Goal: Complete application form: Complete application form

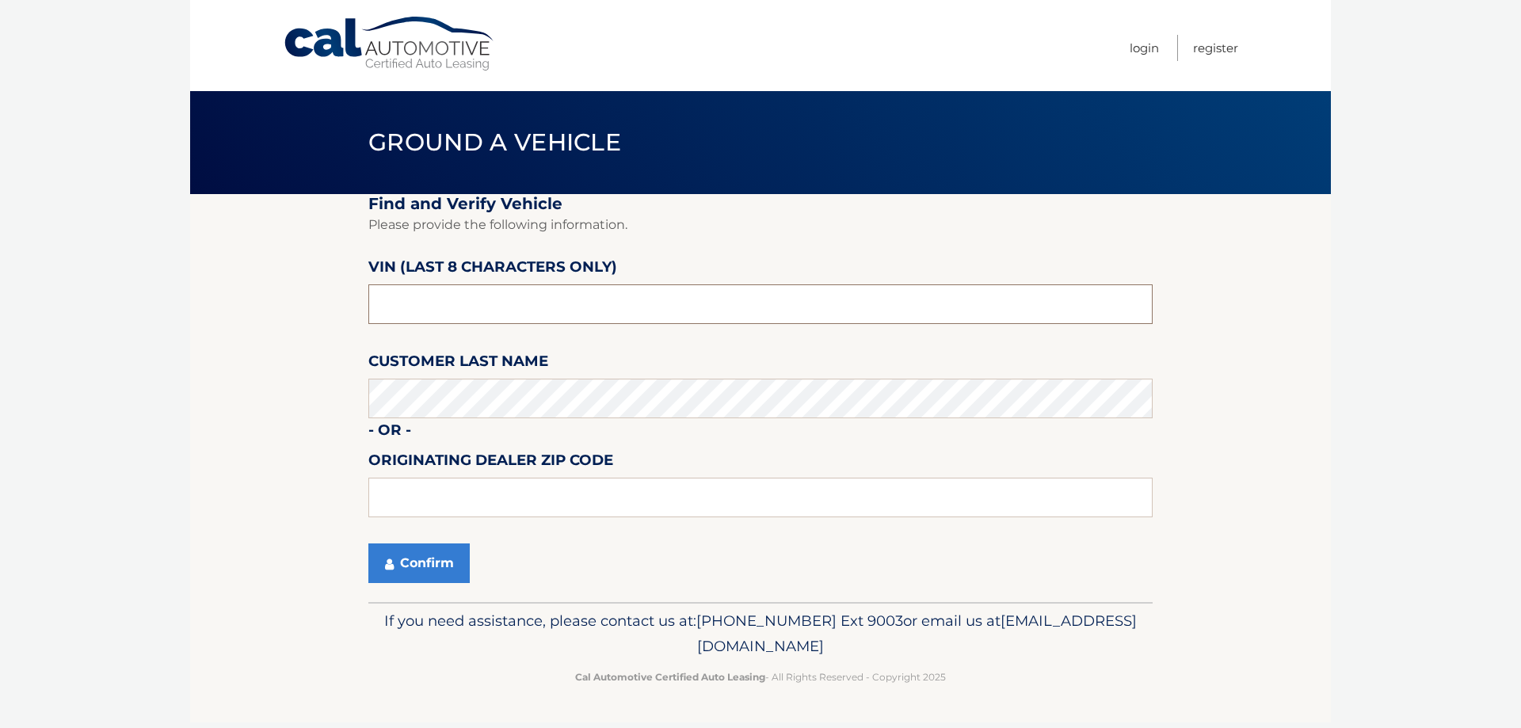
click at [436, 315] on input "text" at bounding box center [760, 304] width 784 height 40
click at [465, 314] on input "text" at bounding box center [760, 304] width 784 height 40
type input "n*******"
type input "NT171053"
type input "14625"
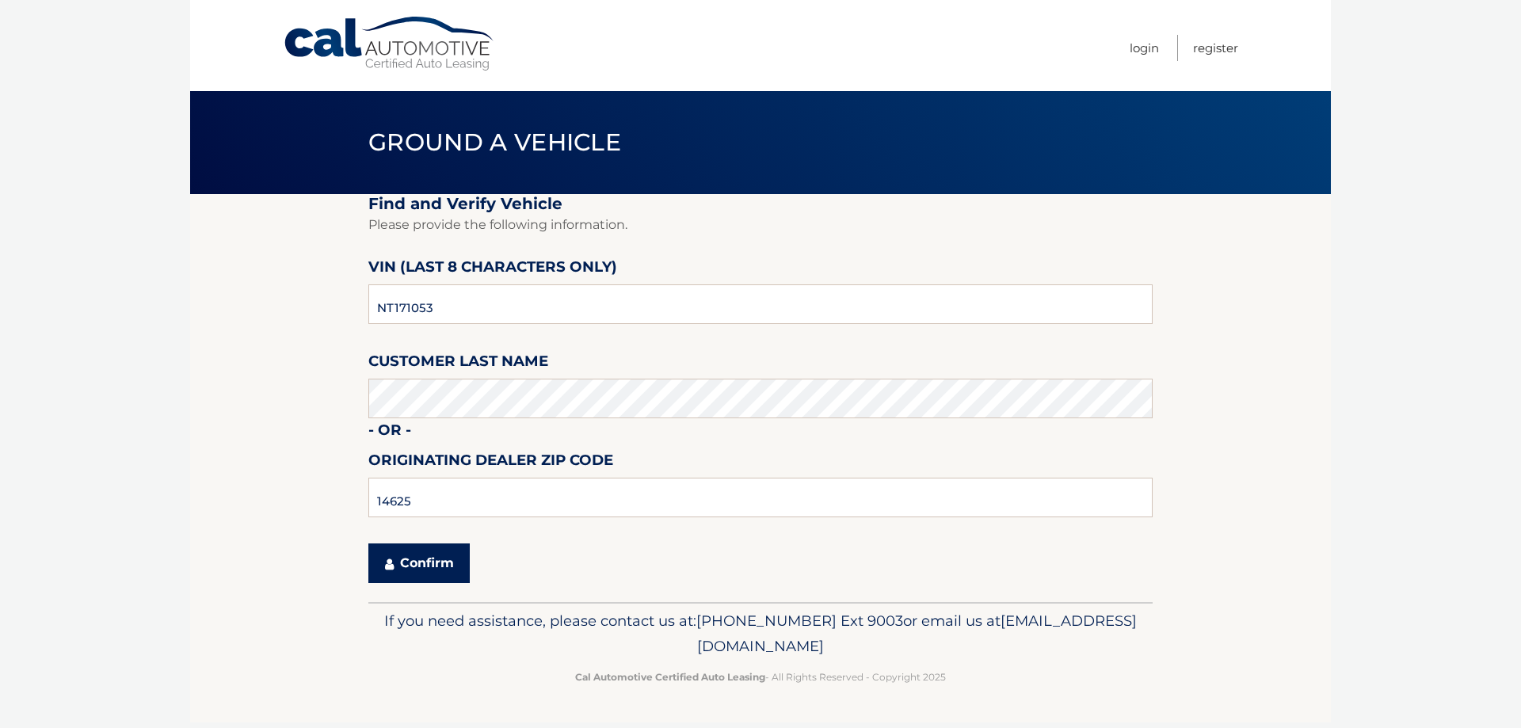
click at [446, 567] on button "Confirm" at bounding box center [418, 563] width 101 height 40
click at [463, 308] on input "text" at bounding box center [760, 304] width 784 height 40
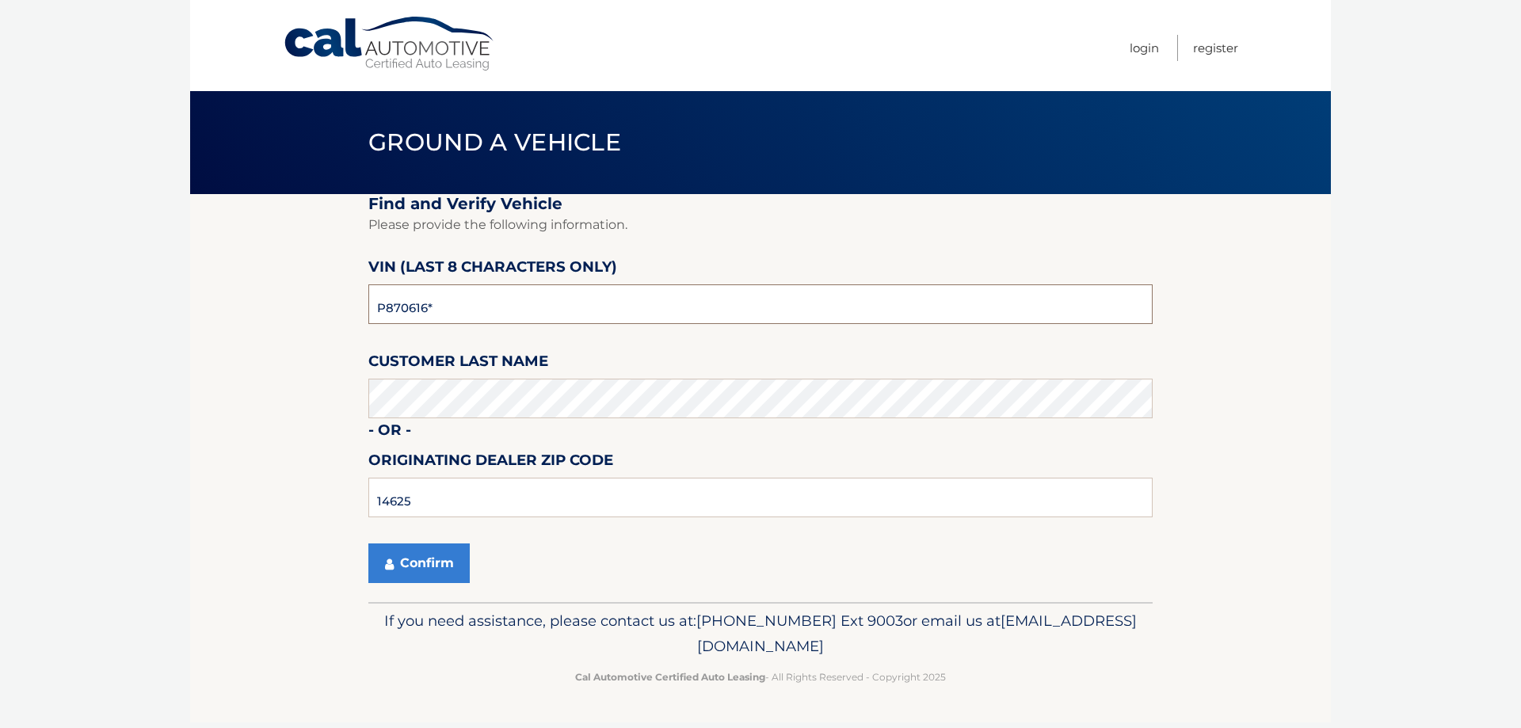
type input "P8706166"
type input "14625"
click at [383, 578] on button "Confirm" at bounding box center [418, 563] width 101 height 40
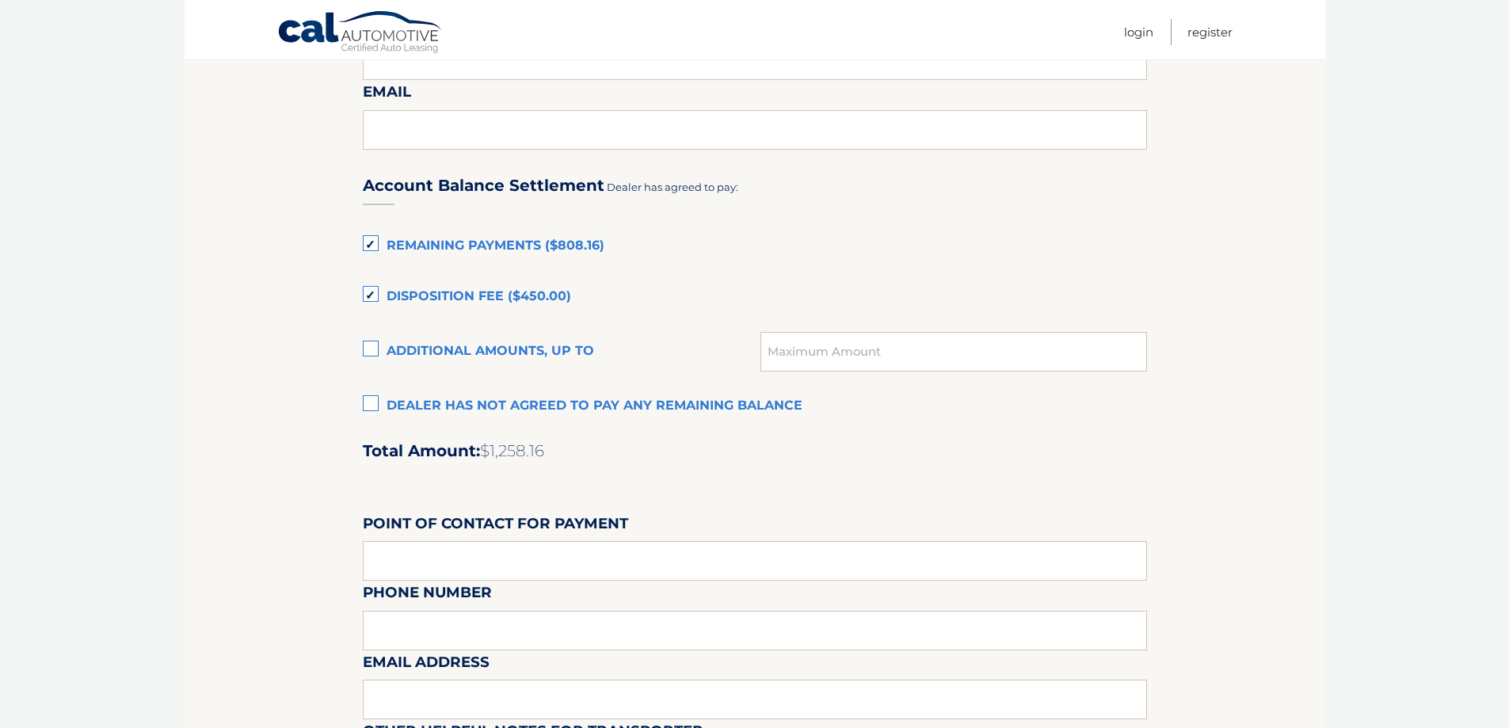
scroll to position [1030, 0]
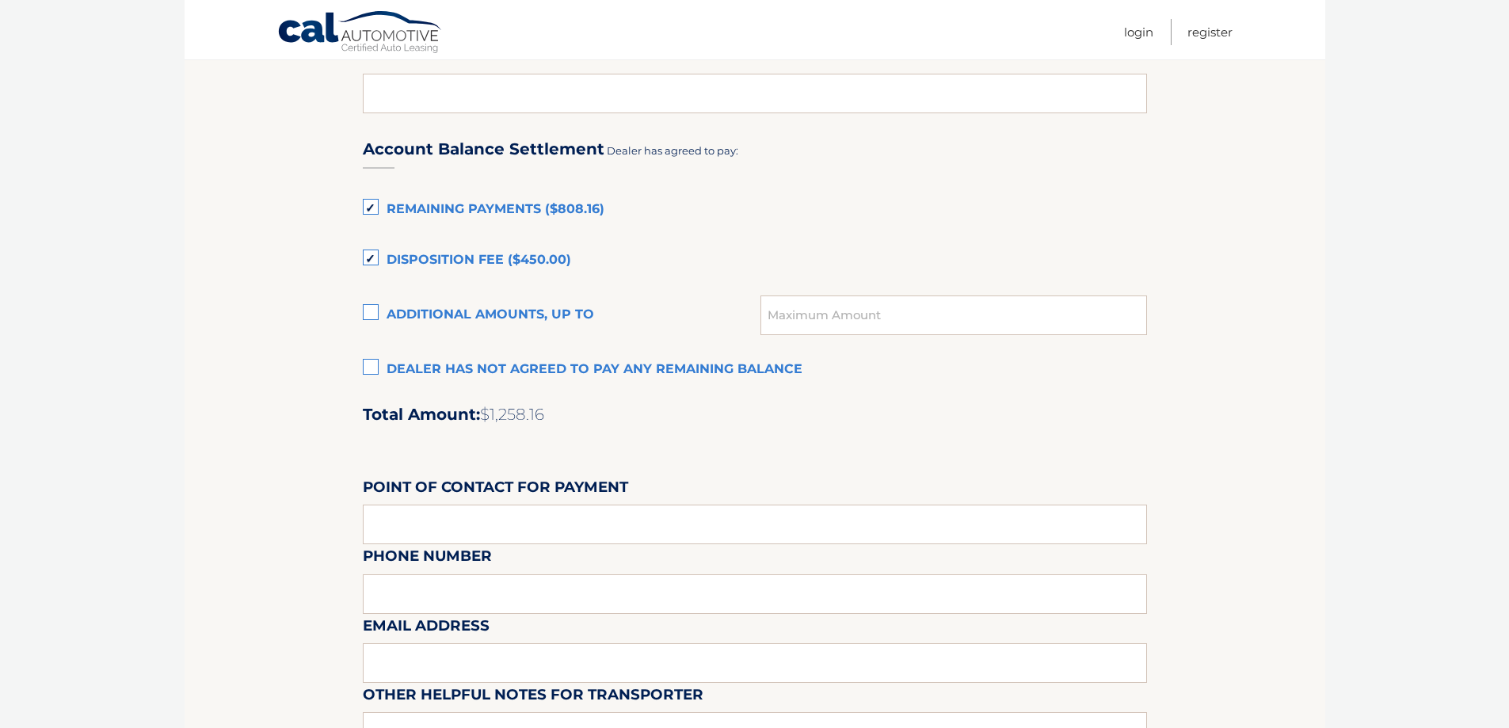
click at [233, 312] on section "Maturity Date: 12/23/2025 Or, click here to be directed to a quote for dealer p…" at bounding box center [755, 31] width 1141 height 1735
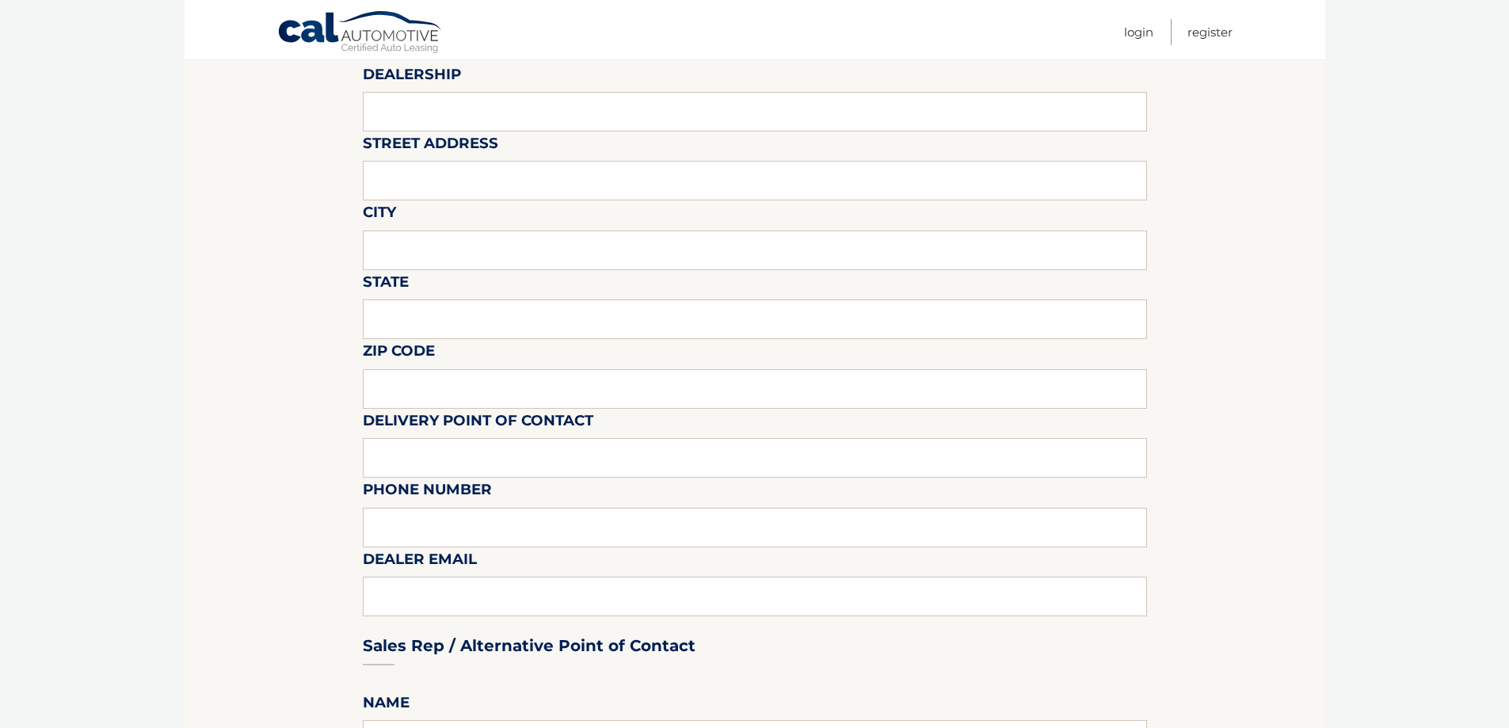
scroll to position [134, 0]
